Goal: Navigation & Orientation: Find specific page/section

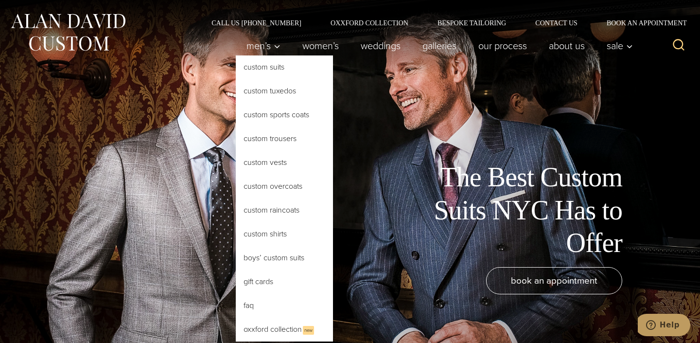
click at [251, 67] on link "Custom Suits" at bounding box center [284, 66] width 97 height 23
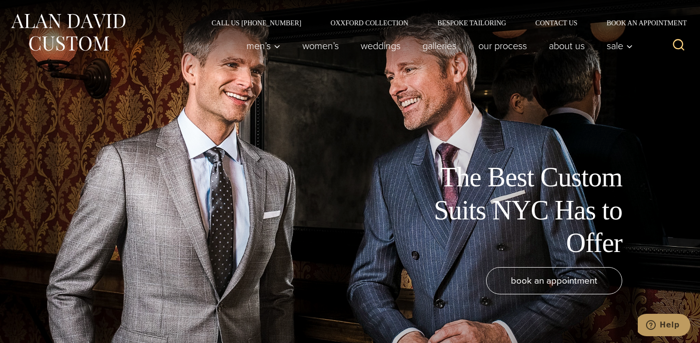
click at [103, 19] on img at bounding box center [68, 32] width 117 height 43
